Goal: Task Accomplishment & Management: Use online tool/utility

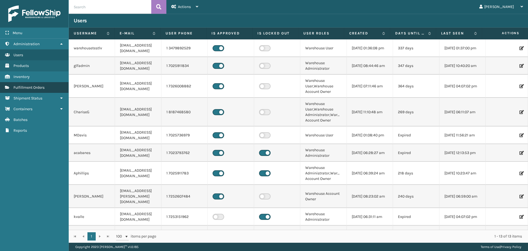
click at [38, 85] on link "Inventory Fulfillment Orders" at bounding box center [34, 87] width 69 height 11
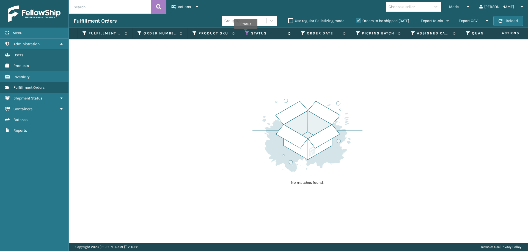
click at [246, 33] on icon at bounding box center [247, 33] width 4 height 5
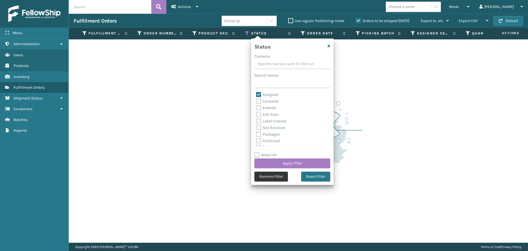
click at [278, 172] on button "Remove Filter" at bounding box center [272, 176] width 34 height 10
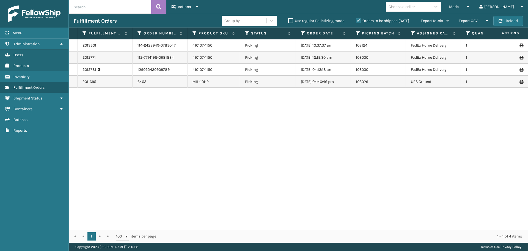
scroll to position [0, 243]
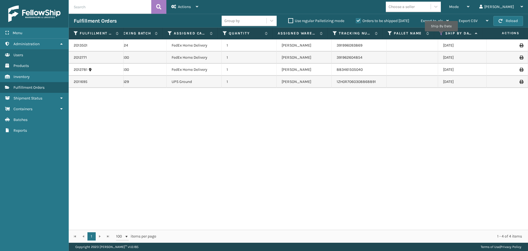
click at [441, 35] on icon at bounding box center [441, 33] width 4 height 5
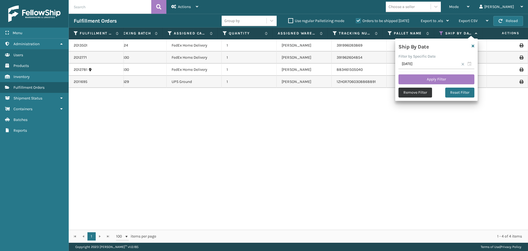
click at [421, 94] on button "Remove Filter" at bounding box center [416, 93] width 34 height 10
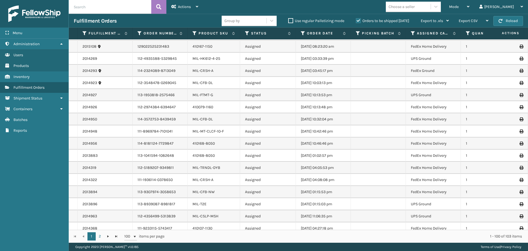
scroll to position [275, 0]
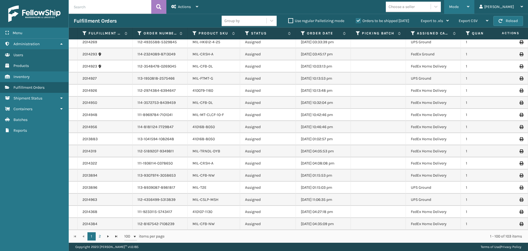
click at [470, 7] on div "Mode" at bounding box center [459, 7] width 20 height 14
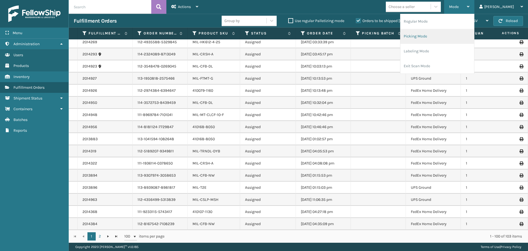
click at [448, 38] on li "Picking Mode" at bounding box center [438, 36] width 74 height 15
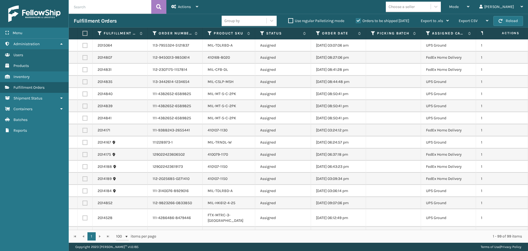
click at [425, 33] on th "Assigned Carrier Service" at bounding box center [448, 34] width 55 height 12
click at [431, 34] on div "Assigned Carrier Service" at bounding box center [448, 33] width 45 height 5
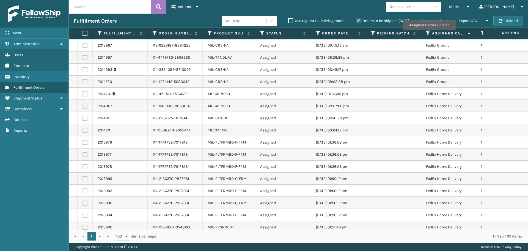
click at [429, 34] on icon at bounding box center [428, 33] width 4 height 5
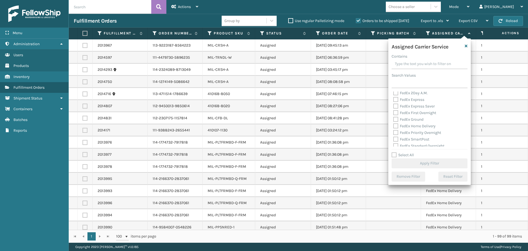
scroll to position [28, 0]
click at [397, 116] on div "FedEx Ground" at bounding box center [430, 113] width 73 height 7
click at [396, 116] on div "FedEx Ground" at bounding box center [430, 113] width 73 height 7
click at [396, 114] on label "FedEx Ground" at bounding box center [409, 113] width 30 height 5
click at [394, 114] on input "FedEx Ground" at bounding box center [394, 112] width 0 height 4
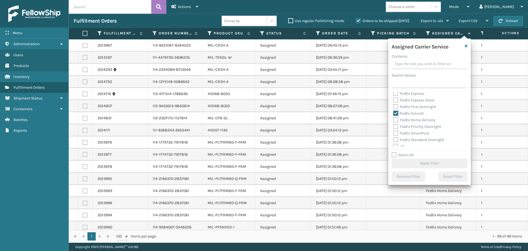
checkbox input "true"
click at [396, 119] on label "FedEx Home Delivery" at bounding box center [415, 120] width 42 height 5
click at [394, 119] on input "FedEx Home Delivery" at bounding box center [394, 119] width 0 height 4
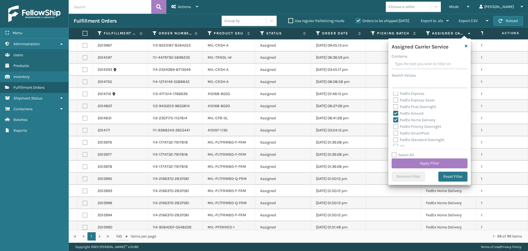
checkbox input "true"
click at [420, 161] on button "Apply Filter" at bounding box center [430, 163] width 76 height 10
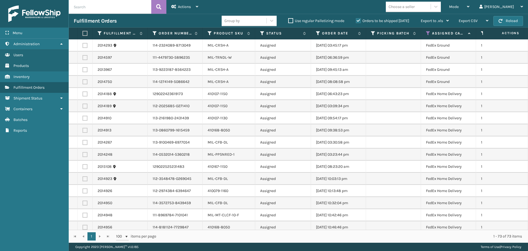
click at [83, 36] on th at bounding box center [85, 34] width 15 height 12
click at [84, 37] on th at bounding box center [85, 34] width 15 height 12
click at [83, 38] on th at bounding box center [85, 34] width 15 height 12
click at [87, 33] on th at bounding box center [85, 34] width 15 height 12
click at [85, 35] on label at bounding box center [84, 33] width 3 height 5
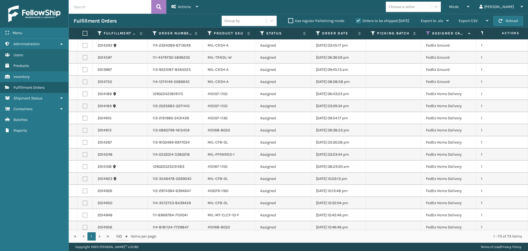
click at [83, 35] on input "checkbox" at bounding box center [83, 34] width 0 height 4
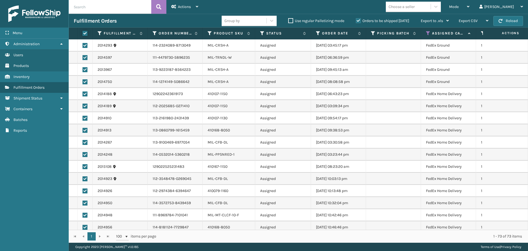
checkbox input "true"
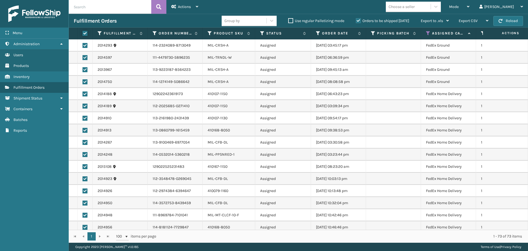
checkbox input "true"
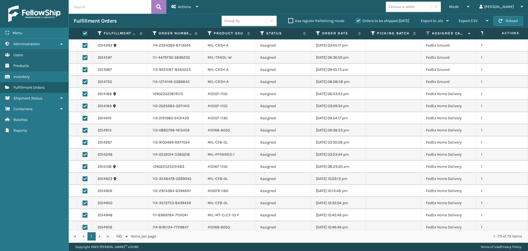
checkbox input "true"
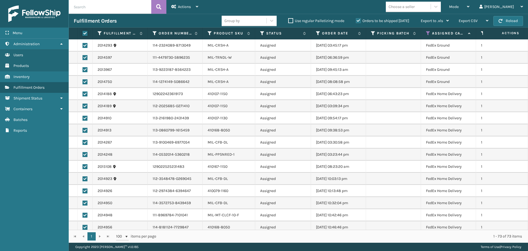
checkbox input "true"
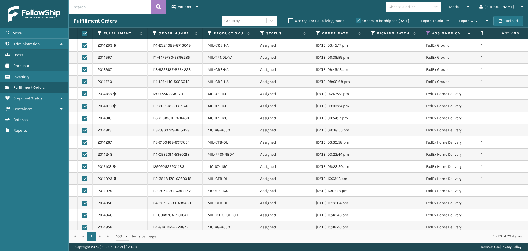
checkbox input "true"
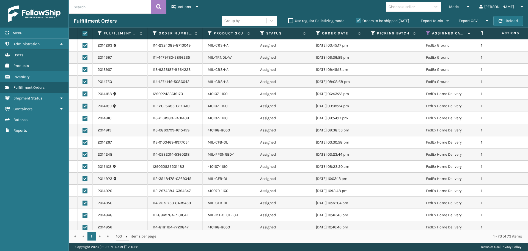
checkbox input "true"
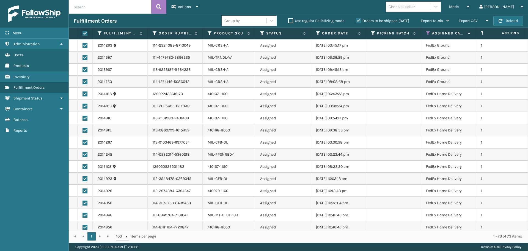
checkbox input "true"
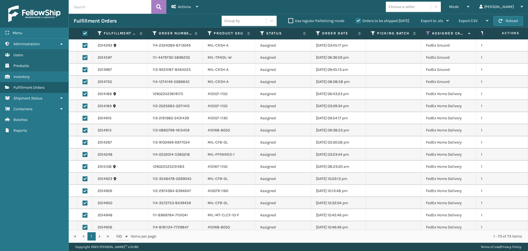
checkbox input "true"
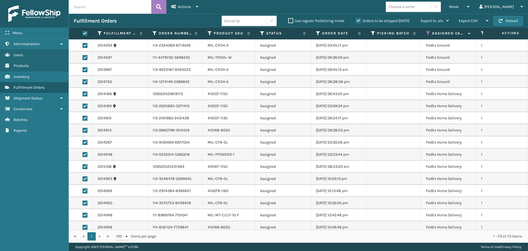
checkbox input "true"
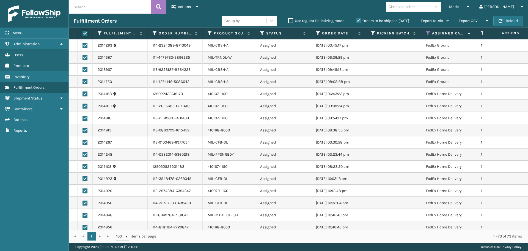
checkbox input "true"
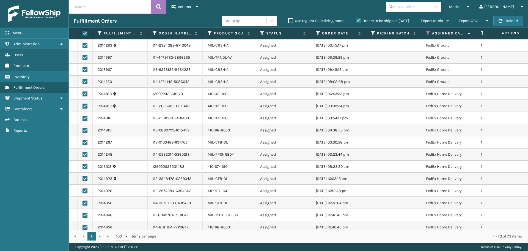
checkbox input "true"
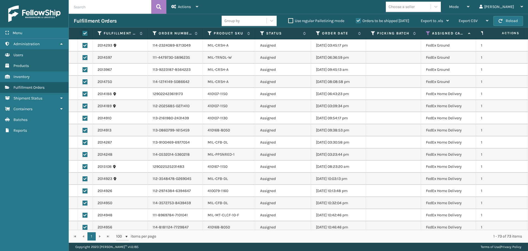
checkbox input "true"
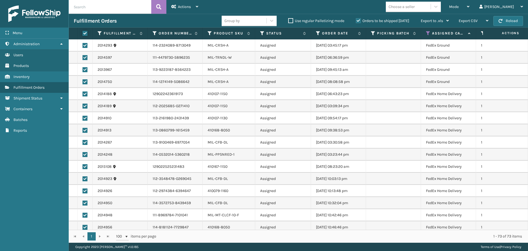
checkbox input "true"
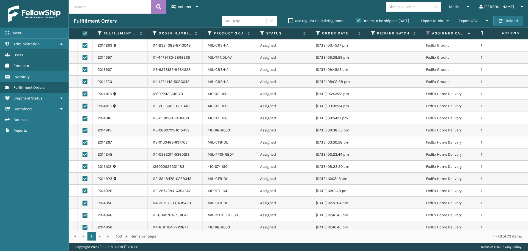
checkbox input "true"
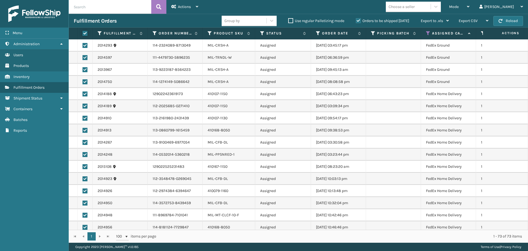
checkbox input "true"
click at [195, 7] on div "Actions" at bounding box center [184, 7] width 27 height 14
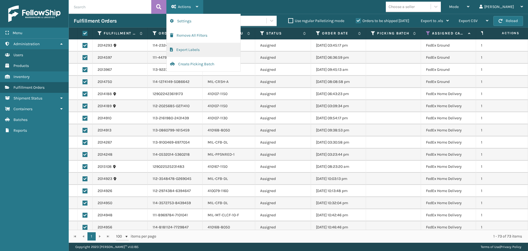
click at [196, 54] on button "Export Labels" at bounding box center [204, 50] width 74 height 14
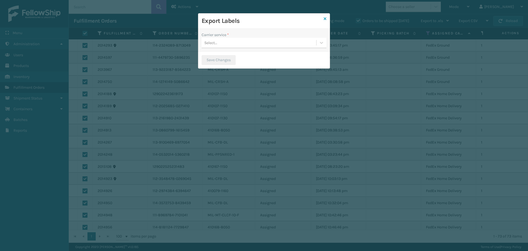
click at [326, 20] on icon at bounding box center [325, 19] width 3 height 4
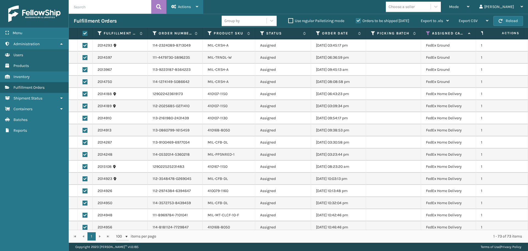
click at [193, 2] on div "Actions" at bounding box center [184, 7] width 27 height 14
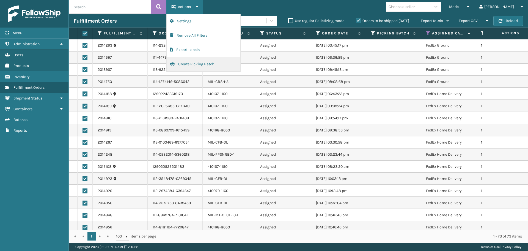
click at [200, 62] on button "Create Picking Batch" at bounding box center [204, 64] width 74 height 14
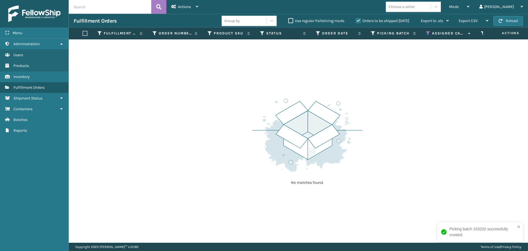
click at [428, 33] on icon at bounding box center [428, 33] width 4 height 5
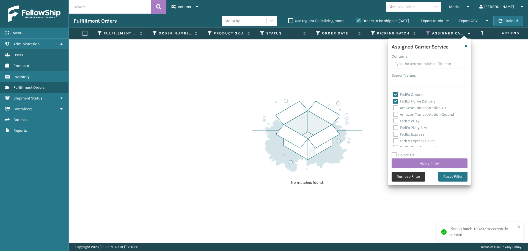
click at [413, 177] on button "Remove Filter" at bounding box center [409, 176] width 34 height 10
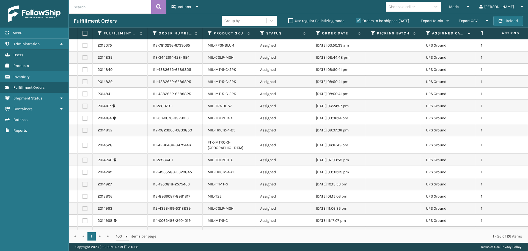
click at [84, 31] on label at bounding box center [84, 33] width 3 height 5
click at [83, 32] on input "checkbox" at bounding box center [83, 34] width 0 height 4
checkbox input "true"
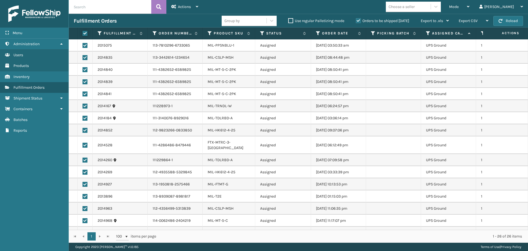
checkbox input "true"
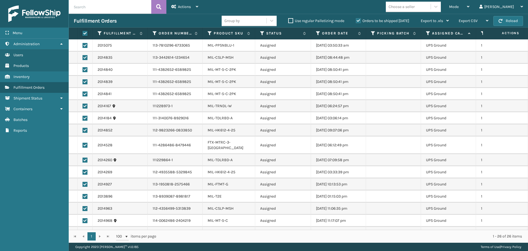
checkbox input "true"
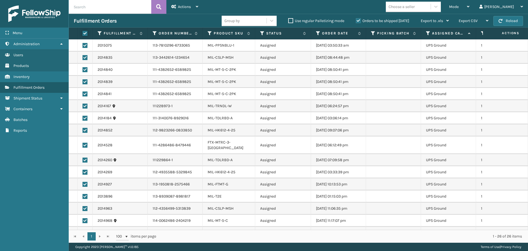
checkbox input "true"
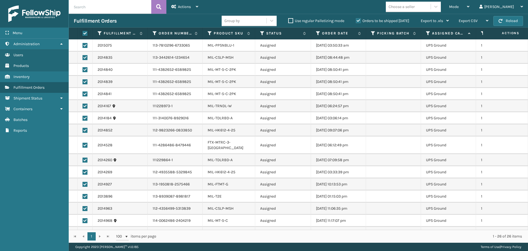
checkbox input "true"
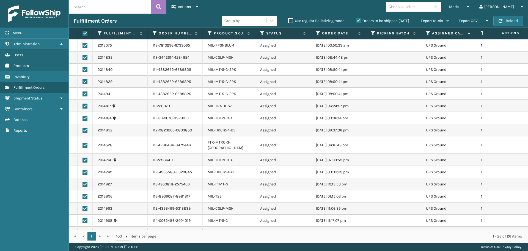
checkbox input "true"
click at [197, 6] on icon at bounding box center [197, 7] width 2 height 4
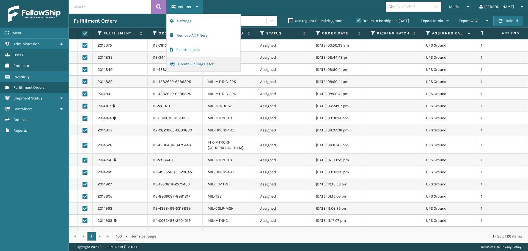
click at [199, 66] on button "Create Picking Batch" at bounding box center [204, 64] width 74 height 14
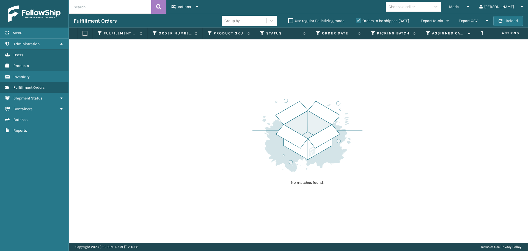
drag, startPoint x: 350, startPoint y: 208, endPoint x: 283, endPoint y: 76, distance: 147.8
click at [350, 208] on div "No matches found." at bounding box center [299, 140] width 460 height 203
